Goal: Task Accomplishment & Management: Manage account settings

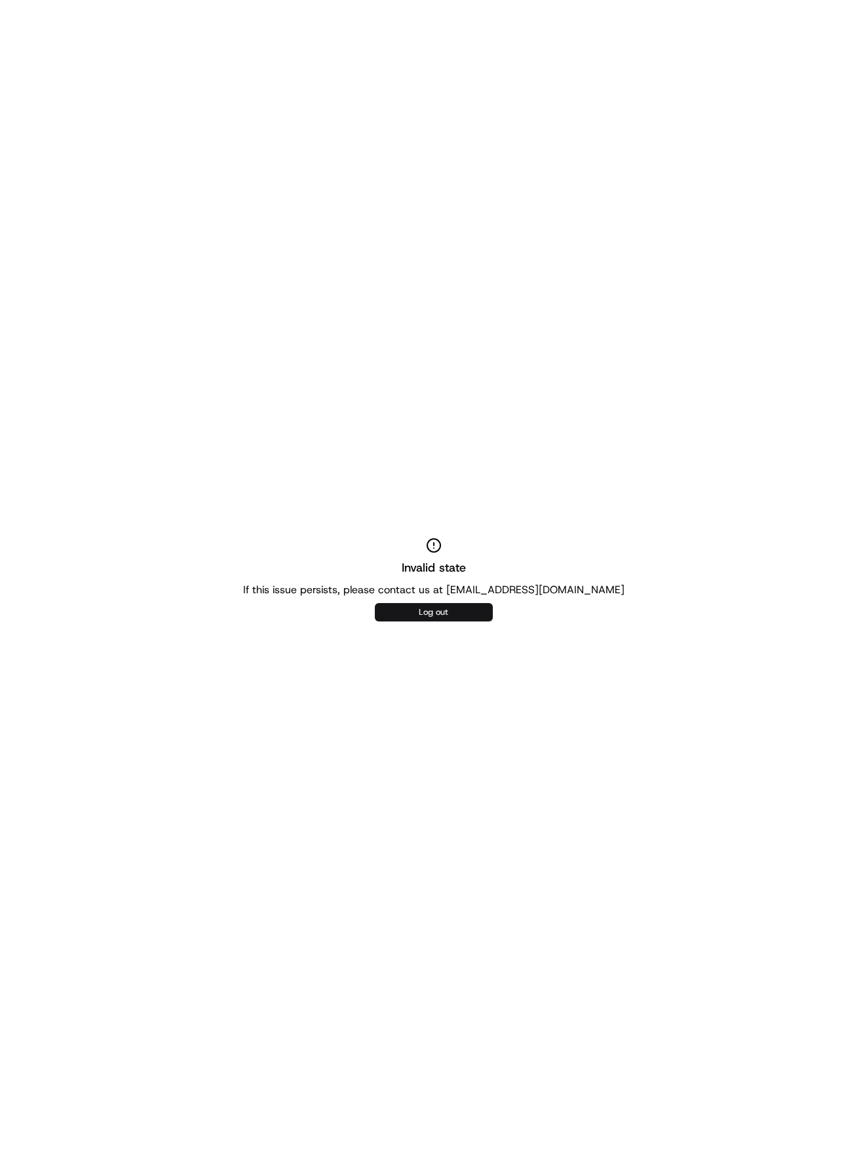
click at [393, 617] on button "Log out" at bounding box center [434, 612] width 118 height 18
